Goal: Task Accomplishment & Management: Manage account settings

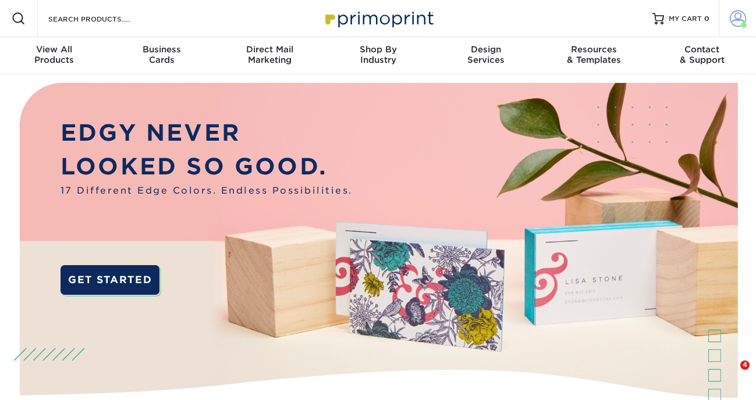
click at [732, 20] on span at bounding box center [737, 18] width 16 height 16
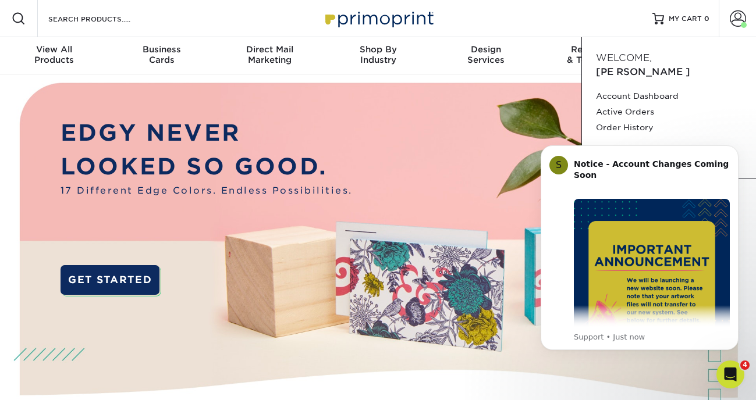
click at [497, 17] on div "Resources Menu Search Products Account [PERSON_NAME] Account Dashboard Active O…" at bounding box center [378, 18] width 756 height 37
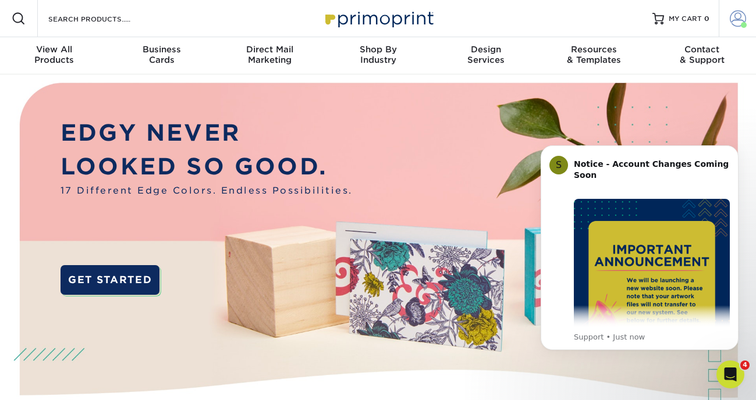
click at [736, 14] on span at bounding box center [737, 18] width 16 height 16
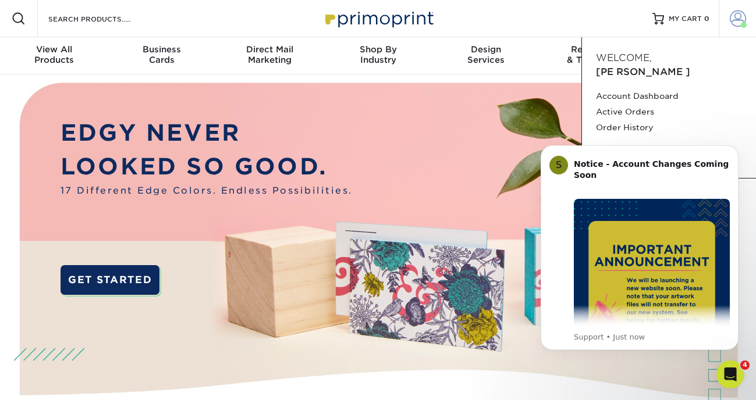
click at [737, 20] on span at bounding box center [737, 18] width 16 height 16
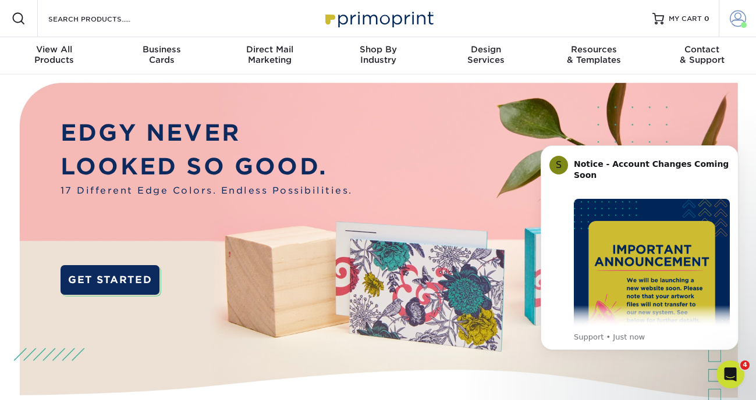
click at [737, 16] on span at bounding box center [737, 18] width 16 height 16
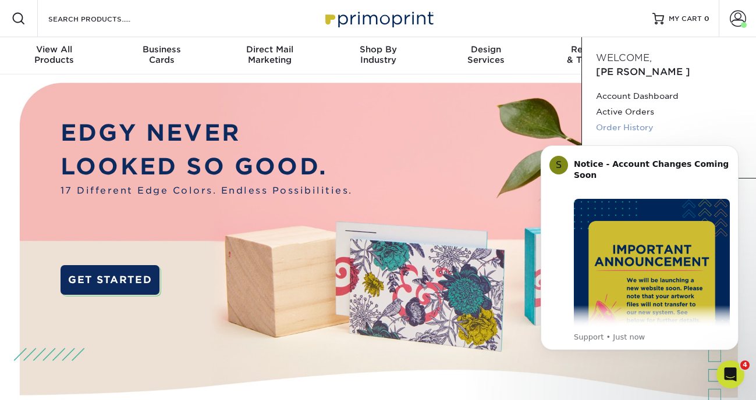
click at [626, 120] on link "Order History" at bounding box center [669, 128] width 146 height 16
